Goal: Ask a question

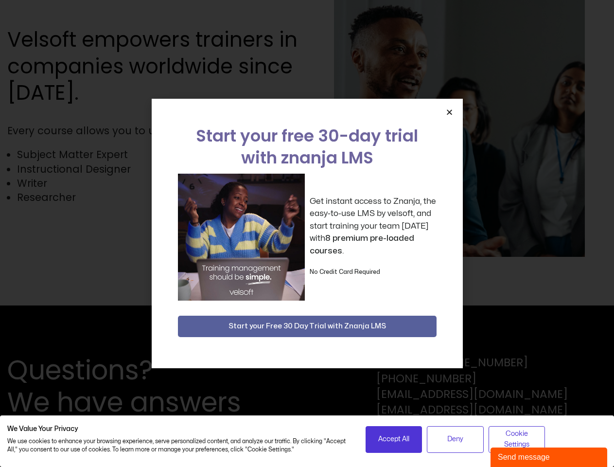
click at [307, 233] on div "Get instant access to Znanja, the easy-to-use LMS by velsoft, and start trainin…" at bounding box center [307, 236] width 259 height 127
click at [449, 112] on icon "Close" at bounding box center [449, 111] width 7 height 7
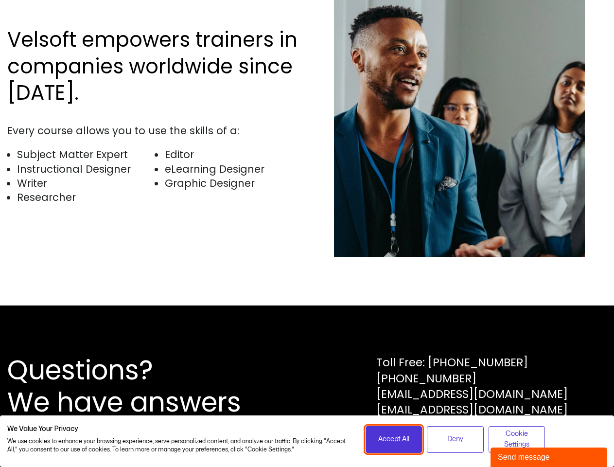
click at [394, 439] on span "Accept All" at bounding box center [393, 438] width 31 height 11
click at [455, 439] on span "Deny" at bounding box center [455, 438] width 16 height 11
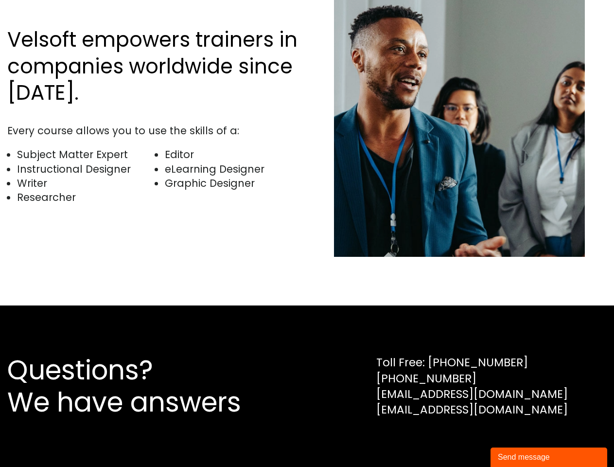
click at [517, 439] on div "Questions? We have answers Toll Free: [PHONE_NUMBER] [PHONE_NUMBER] [EMAIL_ADDR…" at bounding box center [307, 385] width 614 height 161
click at [549, 457] on div "Send message" at bounding box center [549, 457] width 102 height 12
